Goal: Find contact information: Find contact information

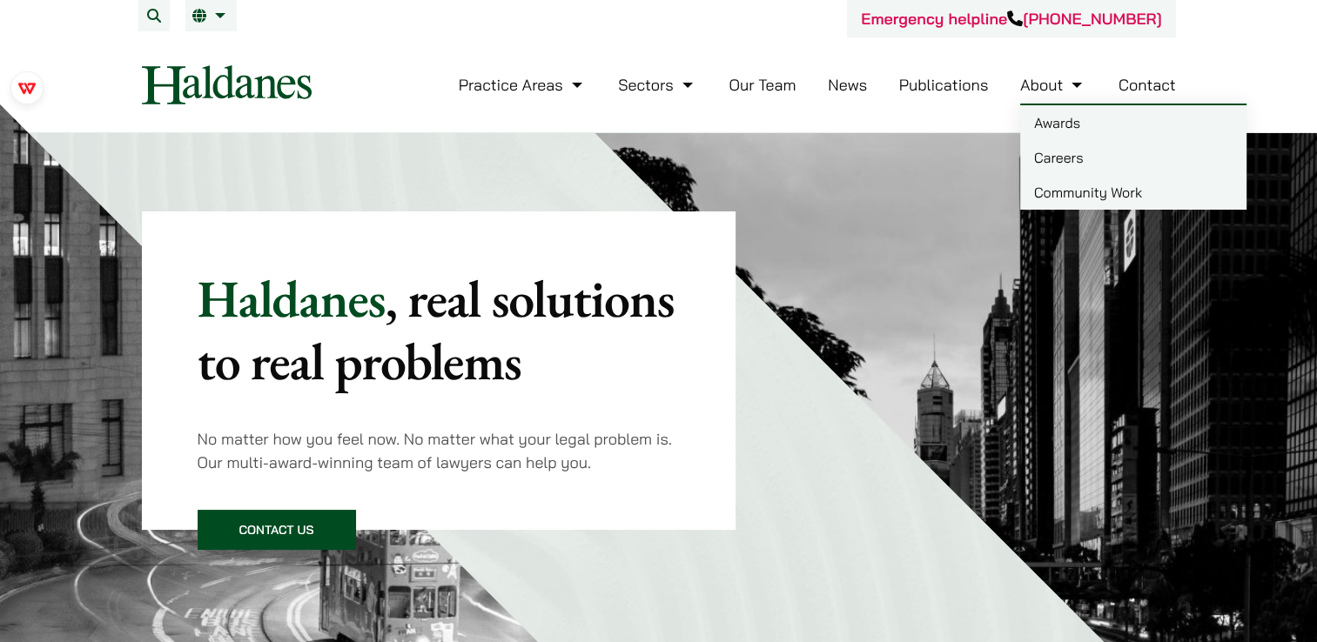
click at [1071, 169] on link "Careers" at bounding box center [1133, 157] width 226 height 35
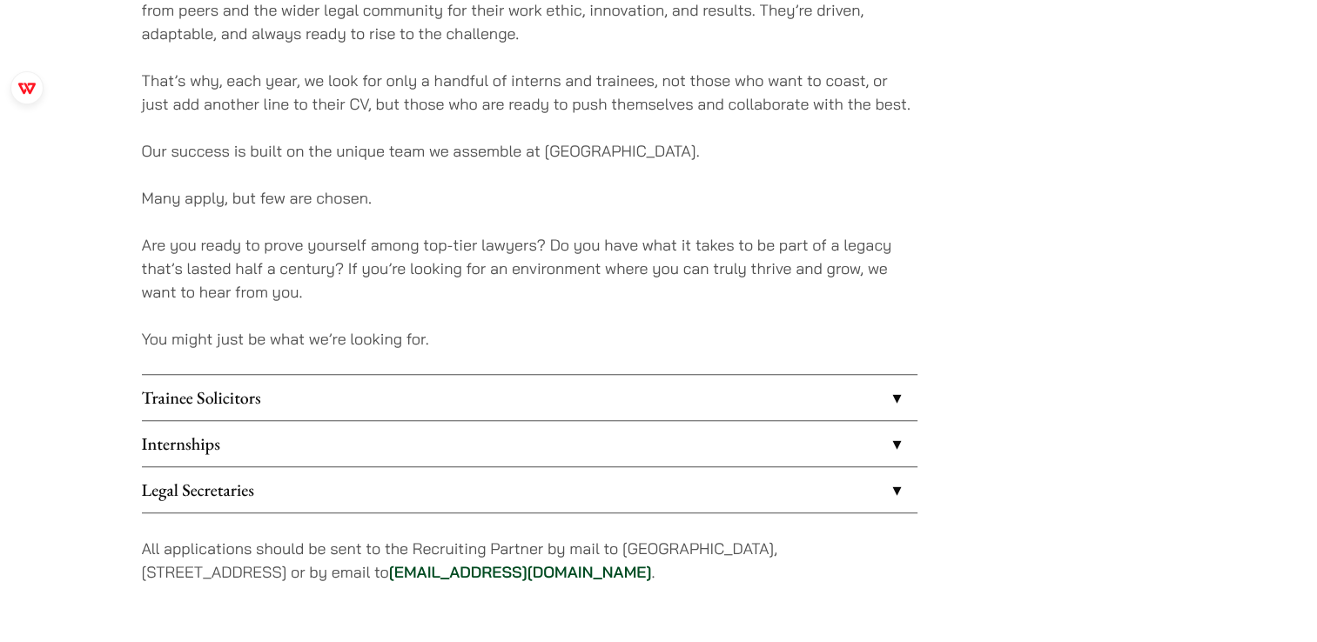
scroll to position [1305, 0]
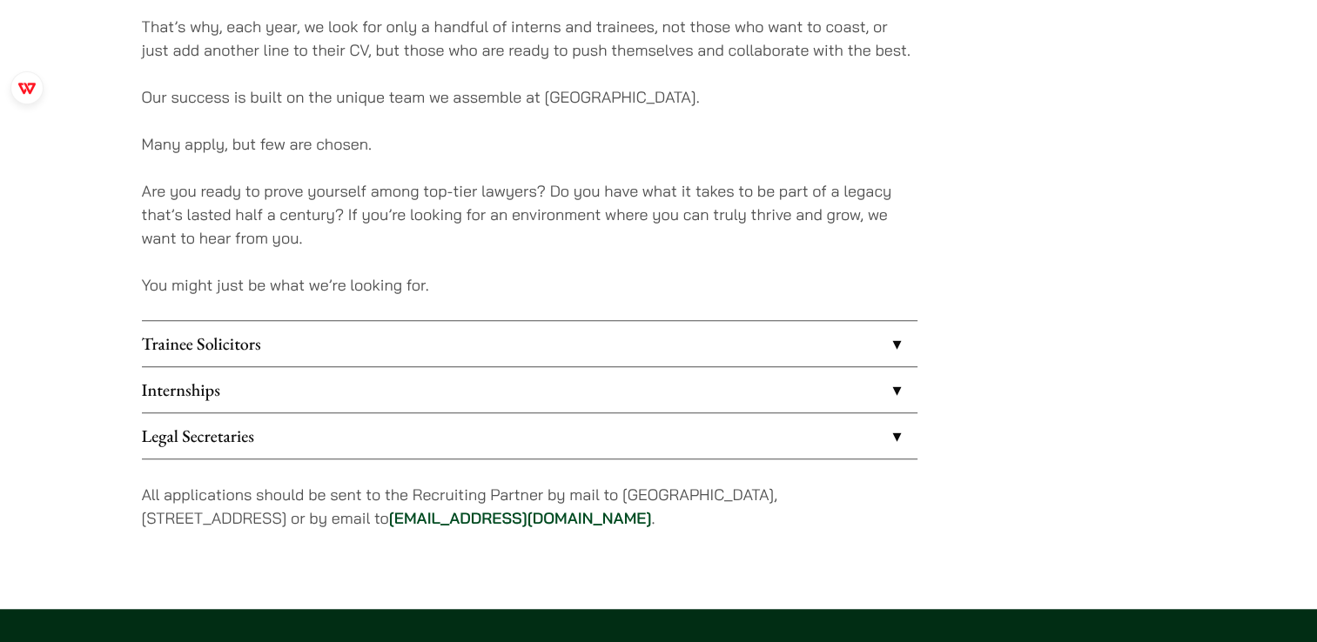
click at [328, 381] on link "Internships" at bounding box center [529, 389] width 775 height 45
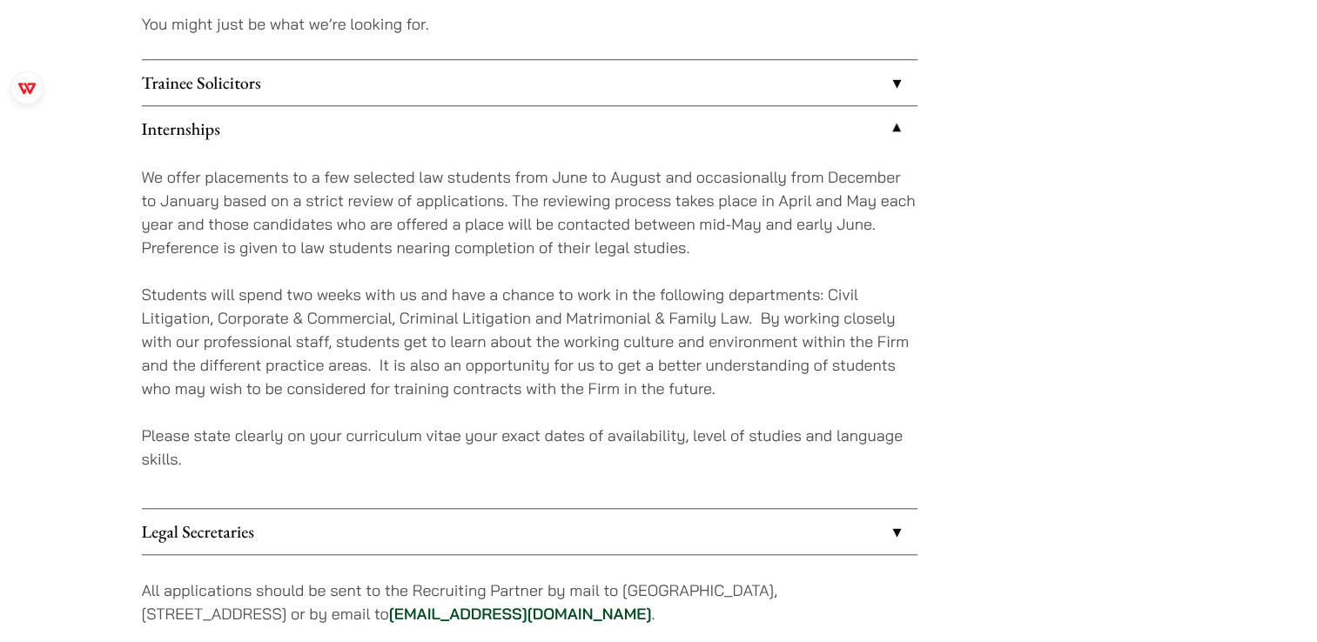
scroll to position [1653, 0]
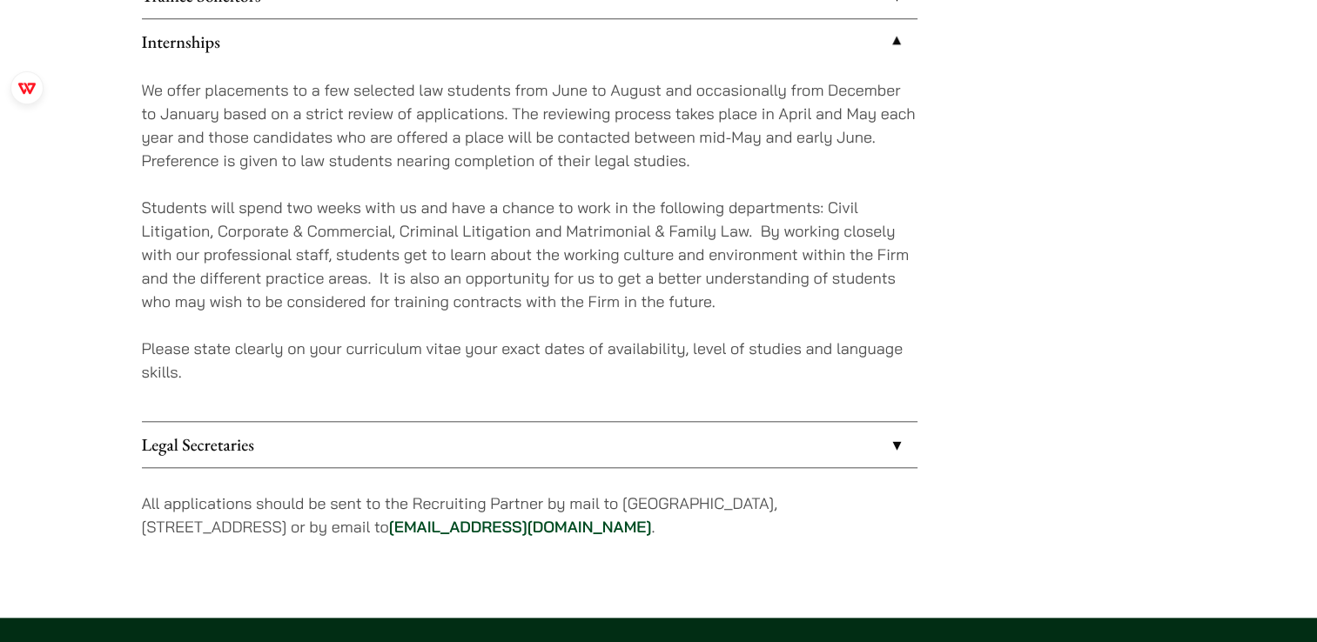
copy p "c"
drag, startPoint x: 433, startPoint y: 520, endPoint x: 449, endPoint y: 522, distance: 16.6
click at [449, 522] on p "All applications should be sent to the Recruiting Partner by mail to 7th Floor,…" at bounding box center [529, 515] width 775 height 47
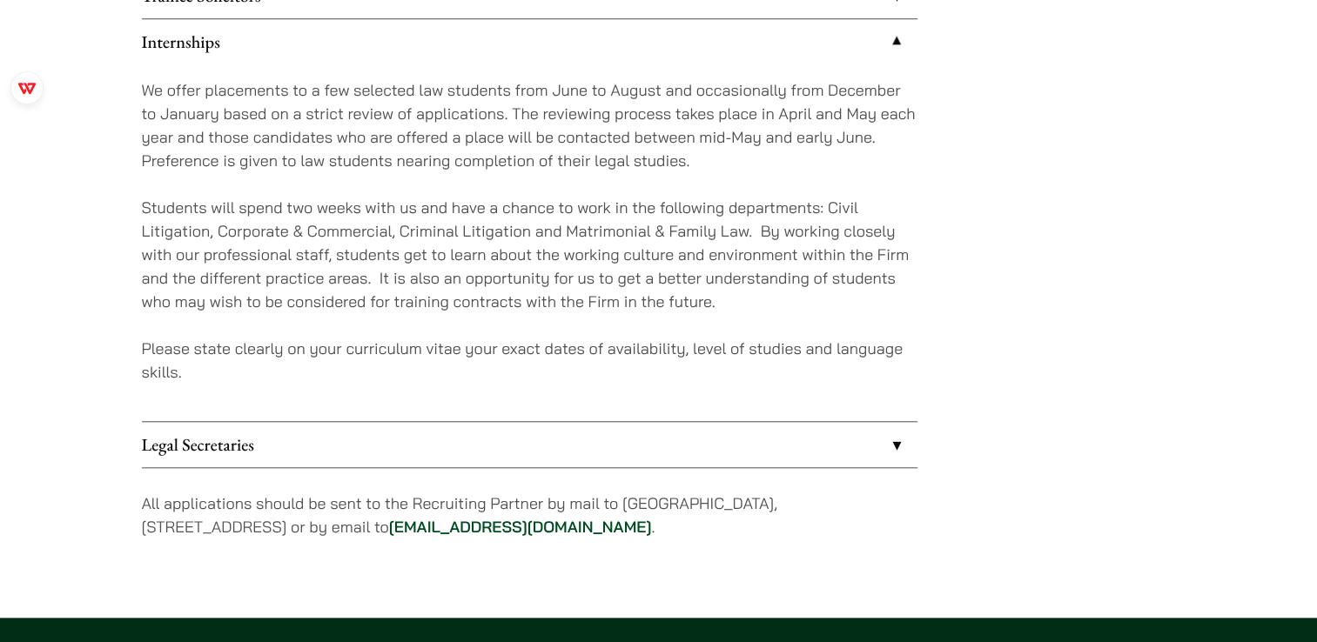
click at [588, 527] on link "career@haldanes.com" at bounding box center [520, 527] width 263 height 20
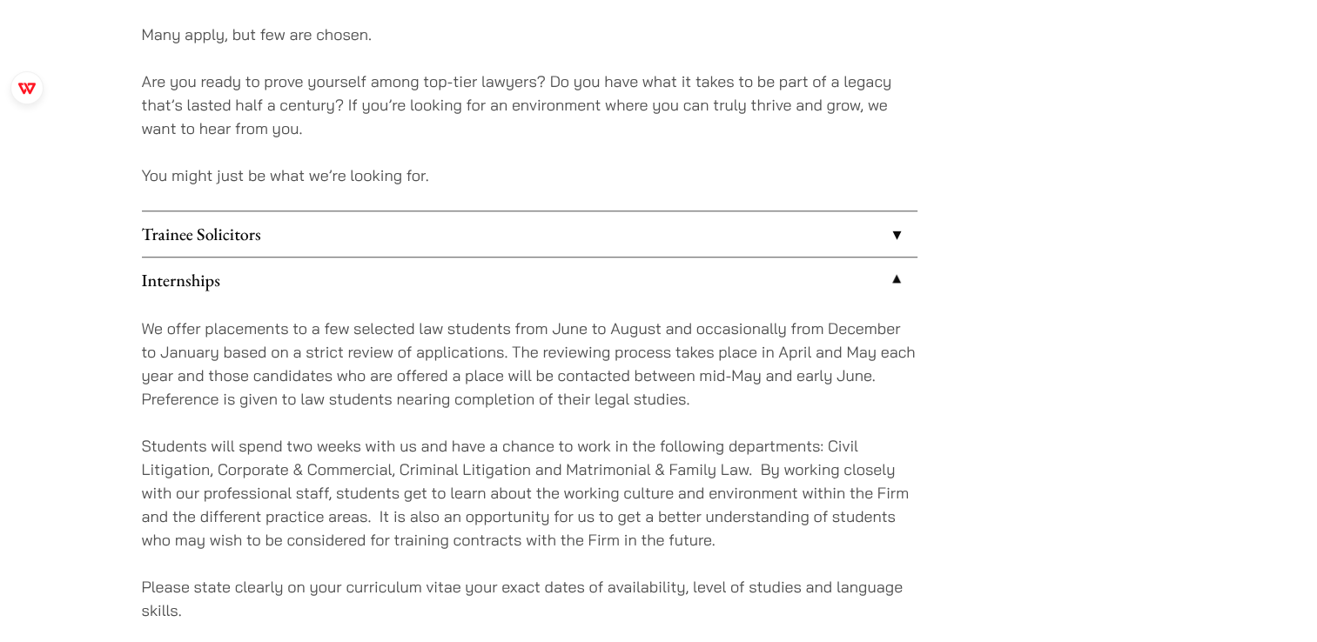
scroll to position [1392, 0]
